Goal: Task Accomplishment & Management: Complete application form

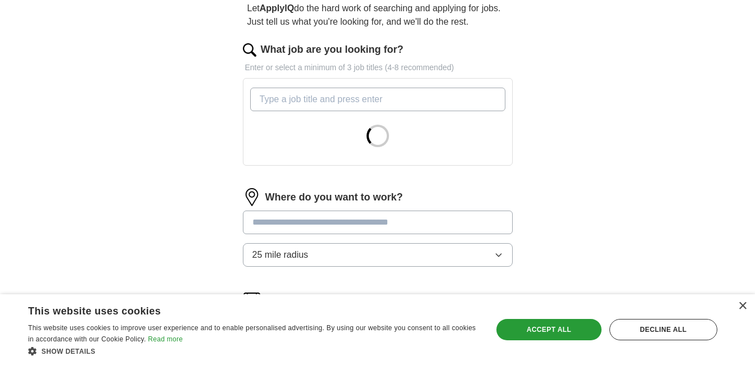
scroll to position [112, 0]
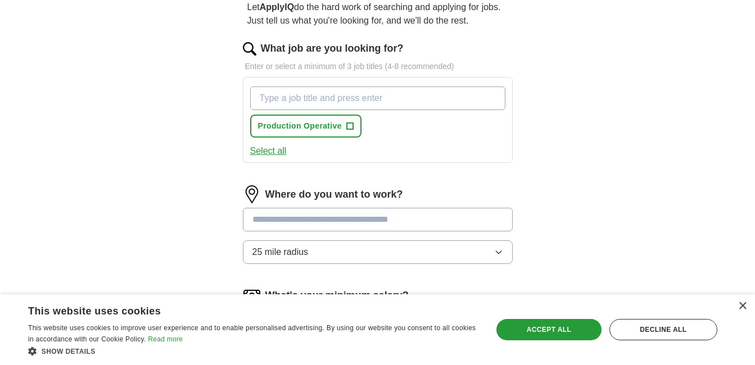
click at [278, 149] on button "Select all" at bounding box center [268, 150] width 37 height 13
click at [278, 149] on button "Deselect all" at bounding box center [273, 150] width 47 height 13
click at [355, 94] on input "What job are you looking for?" at bounding box center [377, 99] width 255 height 24
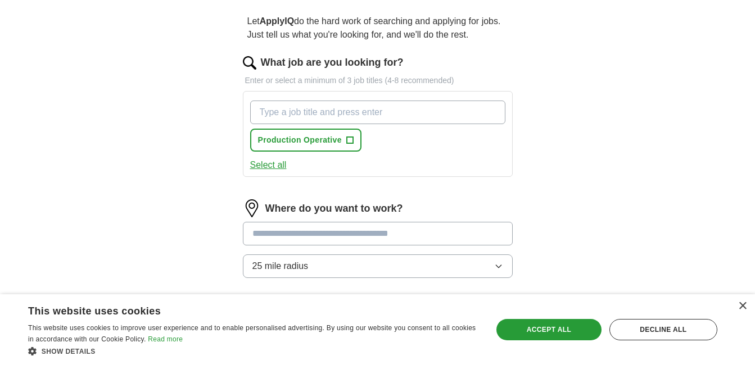
scroll to position [56, 0]
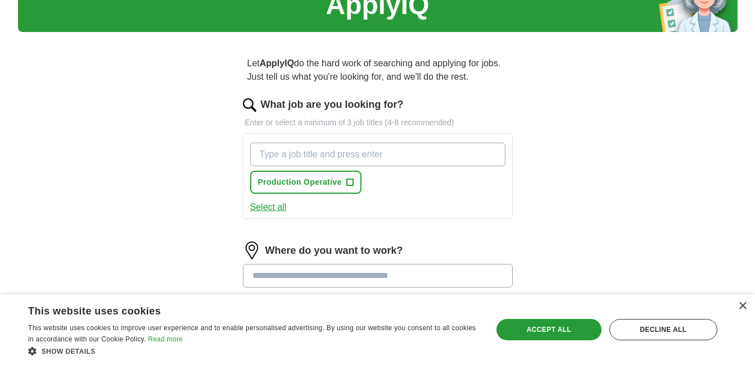
click at [273, 153] on input "What job are you looking for?" at bounding box center [377, 155] width 255 height 24
type input "p"
type input "P"
click at [272, 210] on button "Select all" at bounding box center [268, 207] width 37 height 13
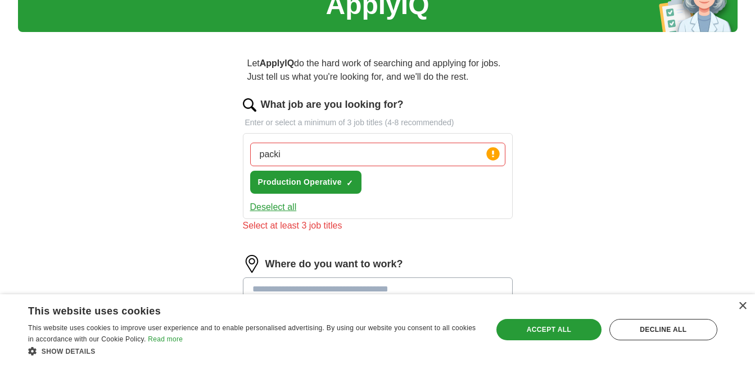
click at [272, 209] on button "Deselect all" at bounding box center [273, 207] width 47 height 13
click at [272, 209] on button "Select all" at bounding box center [268, 207] width 37 height 13
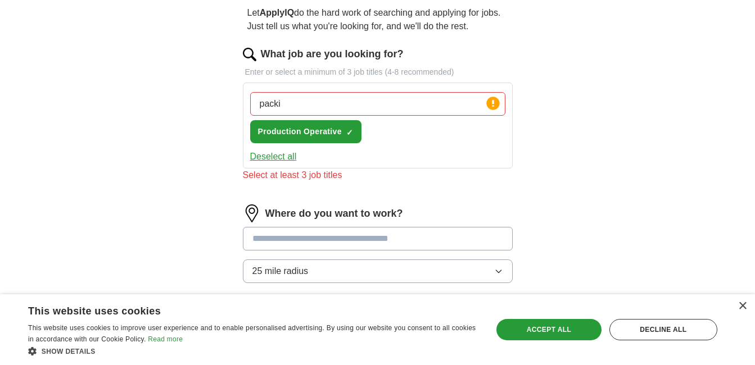
scroll to position [112, 0]
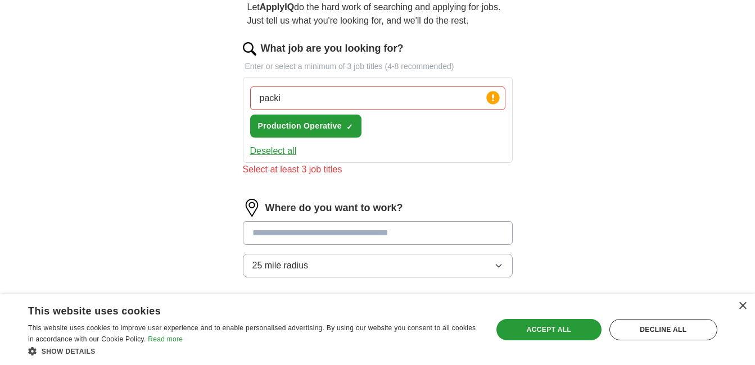
click at [288, 151] on button "Deselect all" at bounding box center [273, 150] width 47 height 13
click at [347, 122] on span "+" at bounding box center [349, 126] width 7 height 9
click at [275, 153] on button "Deselect all" at bounding box center [273, 150] width 47 height 13
click at [277, 175] on div "Select at least 3 job titles" at bounding box center [378, 169] width 270 height 13
click at [340, 123] on span "Production Operative" at bounding box center [300, 126] width 84 height 12
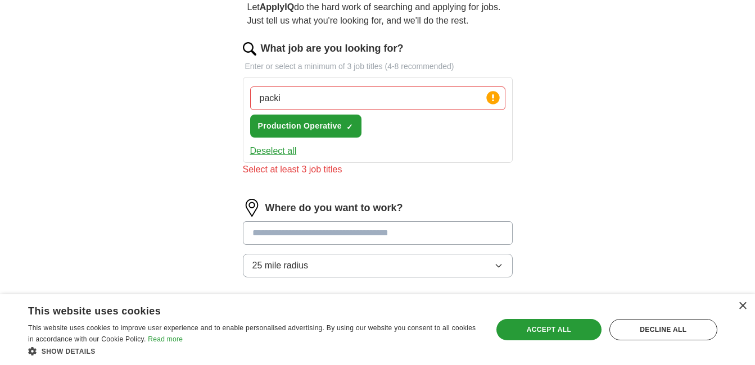
click at [289, 98] on input "packi" at bounding box center [377, 99] width 255 height 24
type input "packing"
click at [500, 102] on icon at bounding box center [493, 98] width 16 height 16
click at [482, 99] on input "packing" at bounding box center [377, 99] width 255 height 24
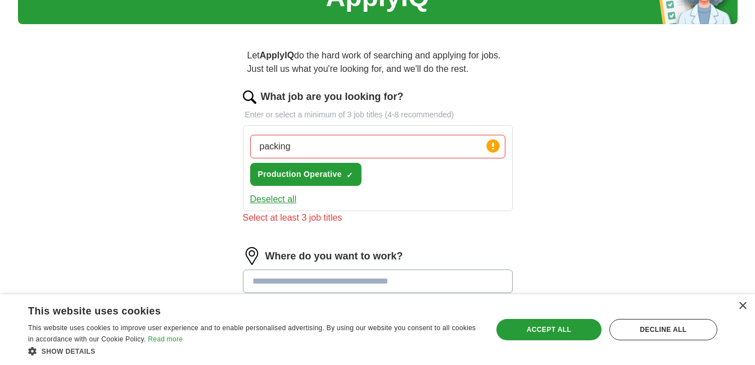
scroll to position [0, 0]
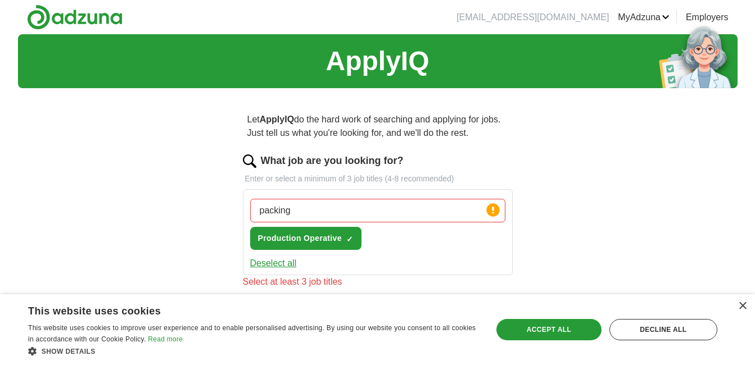
click at [418, 209] on input "packing" at bounding box center [377, 211] width 255 height 24
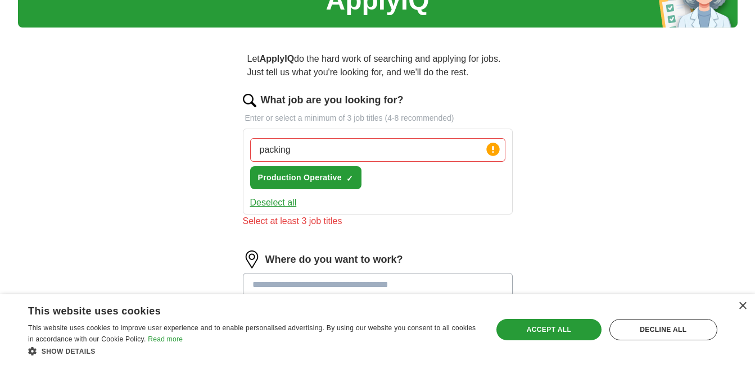
scroll to position [112, 0]
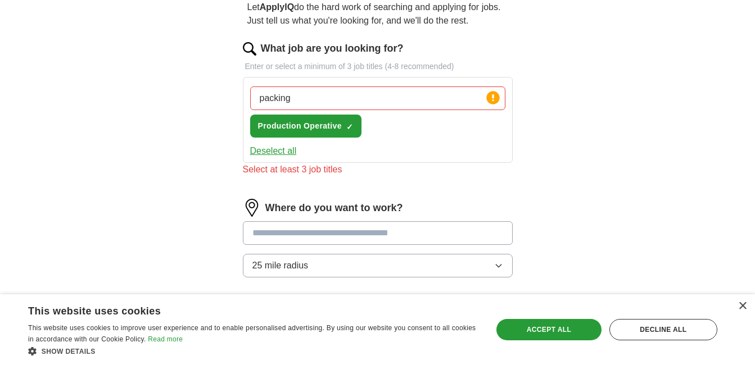
click at [282, 231] on input "text" at bounding box center [378, 234] width 270 height 24
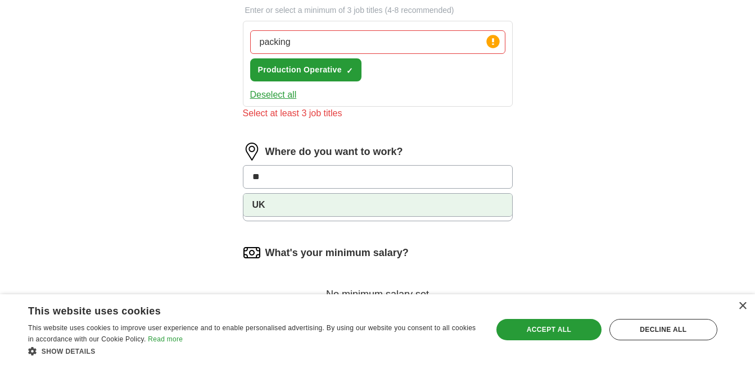
click at [268, 205] on li "UK" at bounding box center [377, 205] width 269 height 22
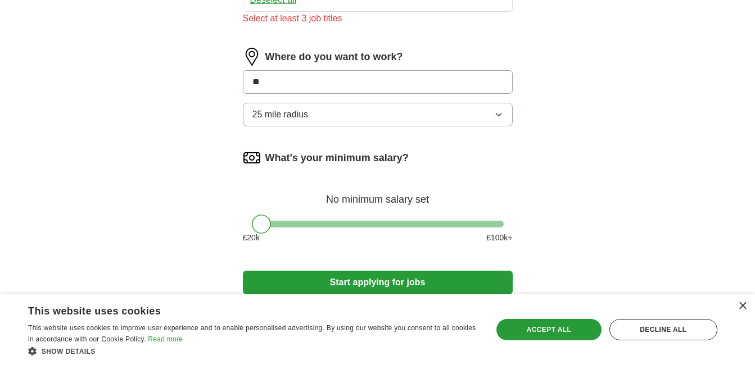
scroll to position [337, 0]
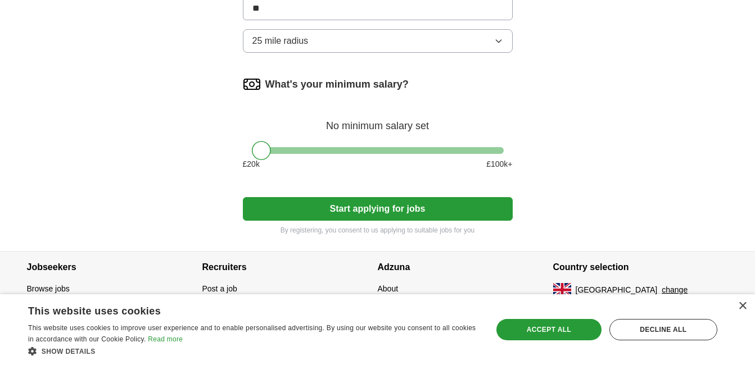
type input "**"
click at [377, 218] on button "Start applying for jobs" at bounding box center [378, 209] width 270 height 24
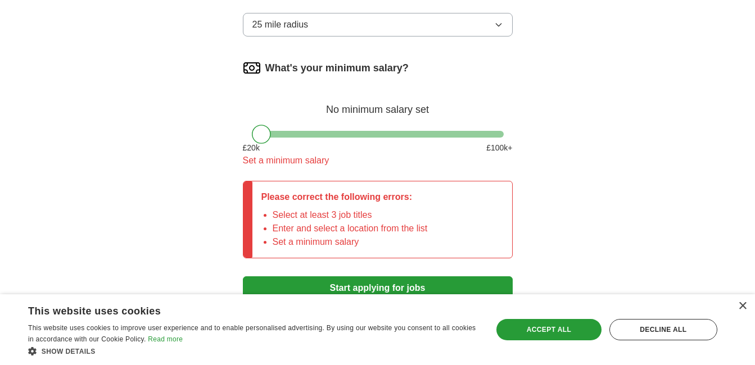
scroll to position [394, 0]
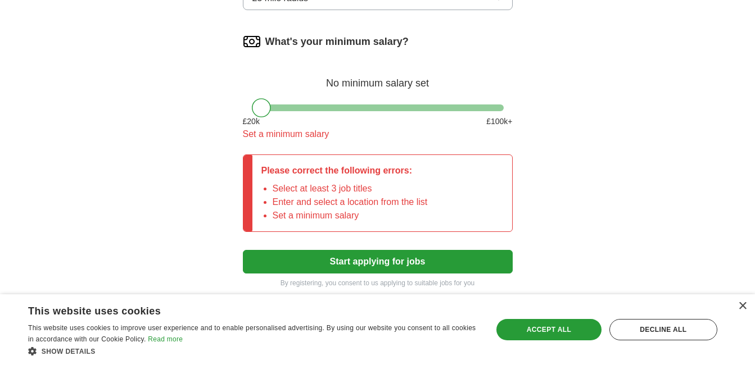
click at [261, 123] on div "£ 20 k £ 100 k+" at bounding box center [378, 122] width 270 height 12
click at [377, 263] on button "Start applying for jobs" at bounding box center [378, 262] width 270 height 24
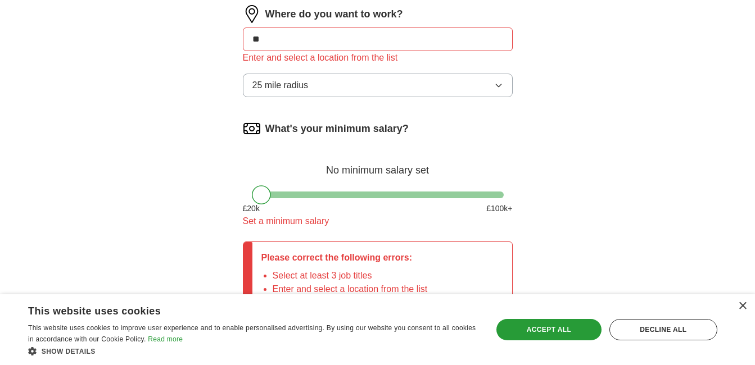
scroll to position [289, 0]
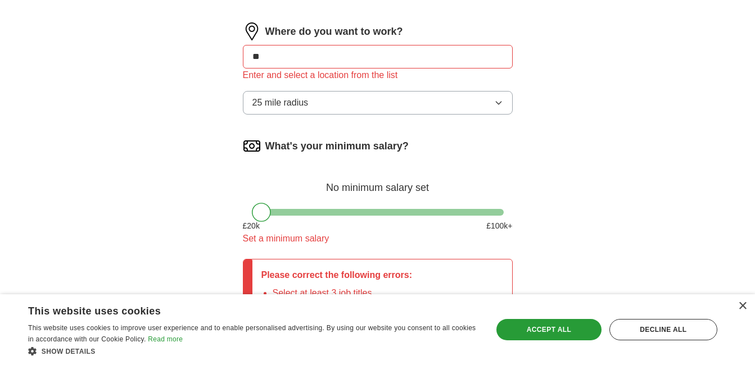
click at [302, 101] on span "25 mile radius" at bounding box center [280, 102] width 56 height 13
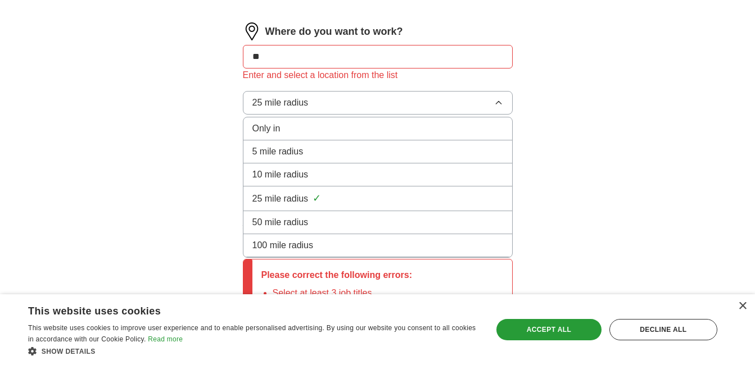
click at [278, 237] on li "100 mile radius" at bounding box center [377, 245] width 269 height 23
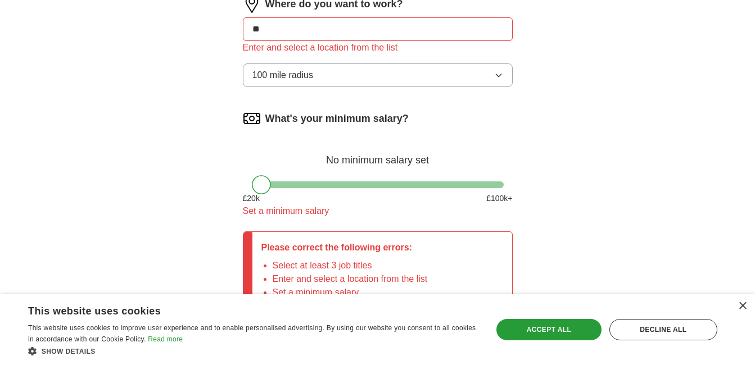
scroll to position [458, 0]
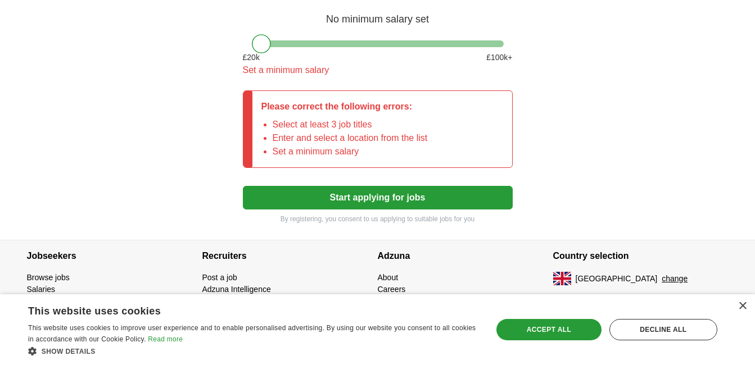
click at [382, 198] on button "Start applying for jobs" at bounding box center [378, 198] width 270 height 24
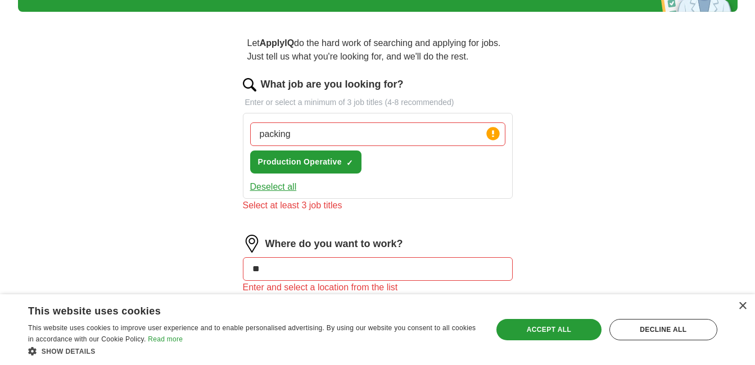
scroll to position [8, 0]
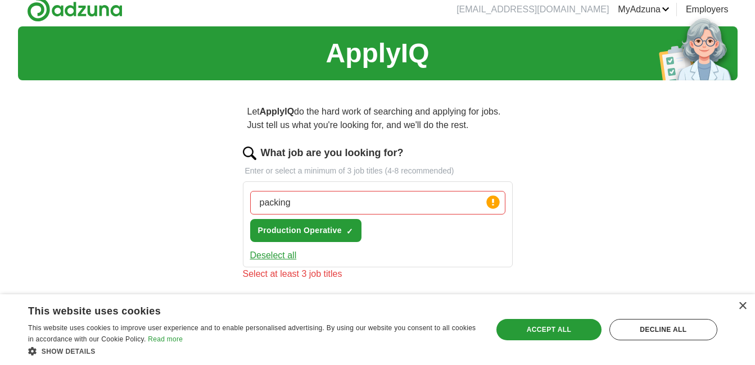
click at [378, 155] on label "What job are you looking for?" at bounding box center [332, 153] width 143 height 15
click at [378, 191] on input "packing" at bounding box center [377, 203] width 255 height 24
